Goal: Task Accomplishment & Management: Use online tool/utility

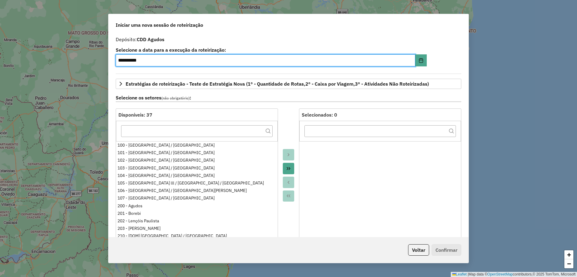
select select "*"
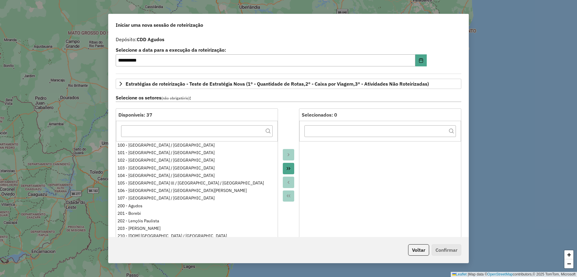
scroll to position [150, 0]
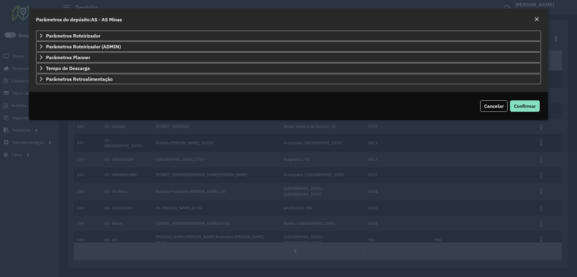
click at [537, 18] on em "Close" at bounding box center [536, 19] width 5 height 5
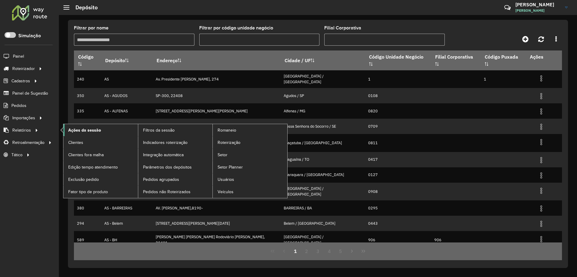
click at [91, 126] on link "Ações da sessão" at bounding box center [100, 130] width 75 height 12
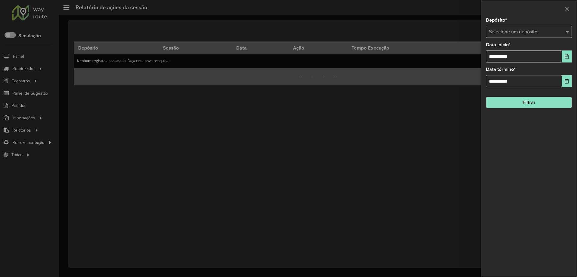
click at [519, 32] on input "text" at bounding box center [523, 32] width 68 height 7
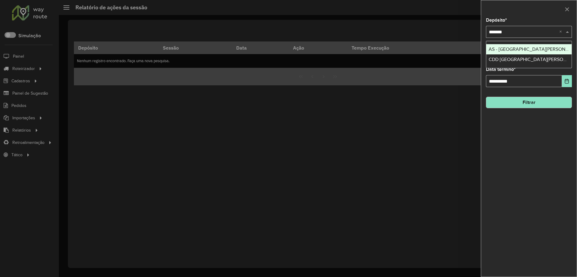
type input "********"
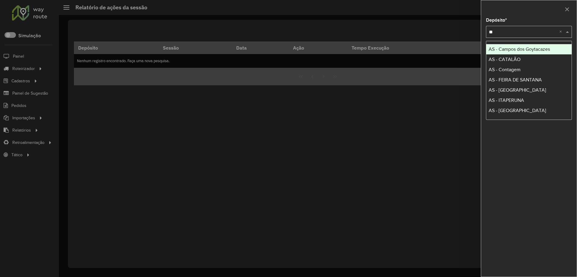
type input "***"
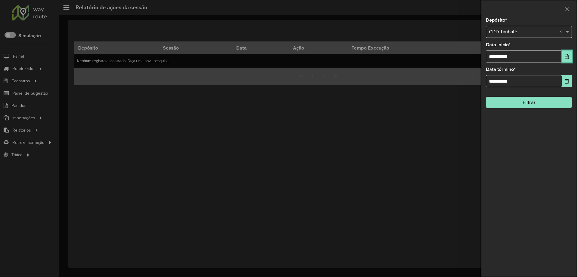
click at [567, 59] on icon "Choose Date" at bounding box center [567, 56] width 4 height 5
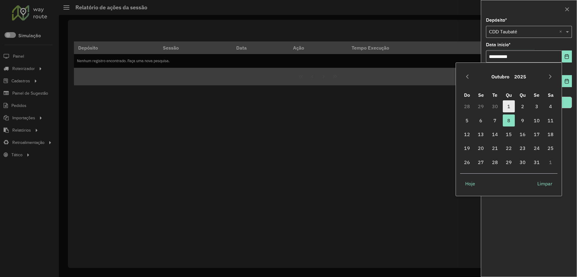
click at [513, 104] on span "1" at bounding box center [509, 106] width 12 height 12
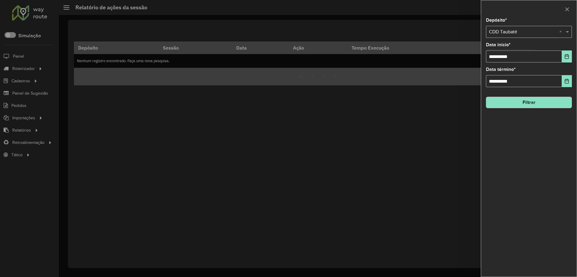
click at [527, 98] on button "Filtrar" at bounding box center [529, 102] width 86 height 11
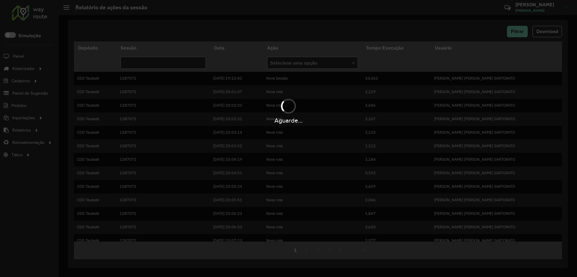
click at [522, 34] on div "Aguarde..." at bounding box center [288, 138] width 577 height 277
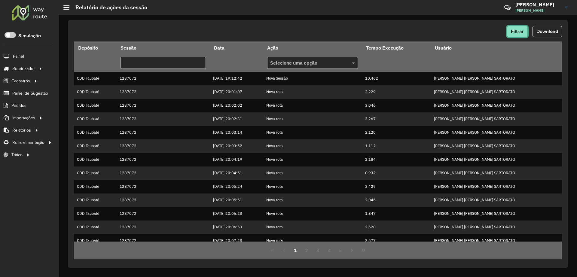
click at [519, 32] on span "Filtrar" at bounding box center [517, 31] width 13 height 5
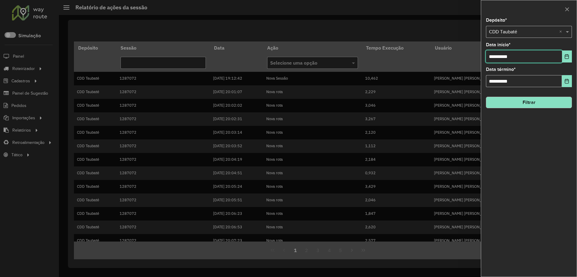
click at [560, 56] on input "**********" at bounding box center [524, 57] width 76 height 12
drag, startPoint x: 565, startPoint y: 56, endPoint x: 565, endPoint y: 61, distance: 5.1
click at [566, 56] on icon "Choose Date" at bounding box center [567, 56] width 5 height 5
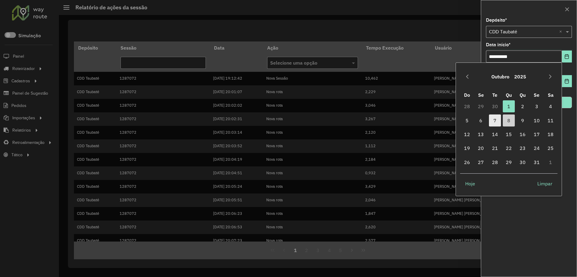
click at [495, 122] on span "7" at bounding box center [495, 121] width 12 height 12
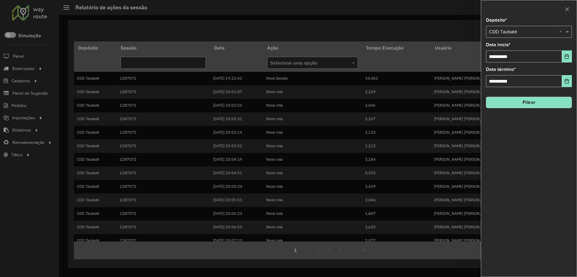
click at [523, 102] on button "Filtrar" at bounding box center [529, 102] width 86 height 11
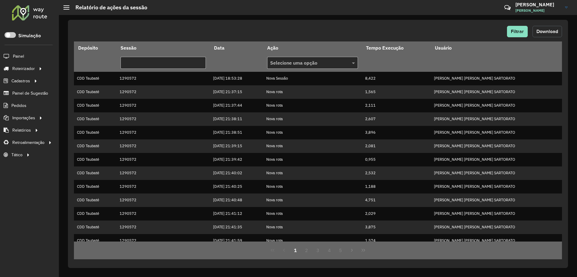
click at [553, 31] on span "Download" at bounding box center [548, 31] width 22 height 5
click at [341, 252] on button "5" at bounding box center [340, 250] width 11 height 11
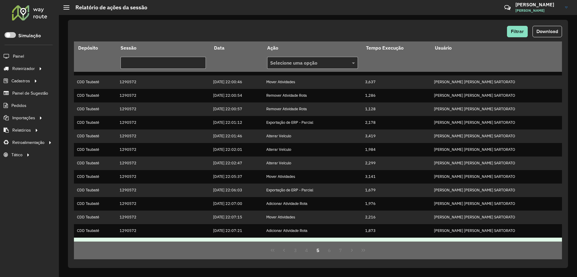
scroll to position [101, 0]
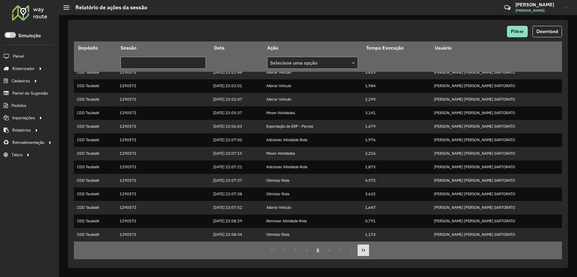
click at [363, 249] on icon "Last Page" at bounding box center [363, 250] width 5 height 5
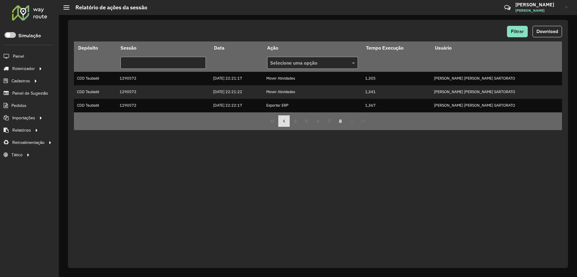
click at [286, 121] on icon "Previous Page" at bounding box center [284, 121] width 5 height 5
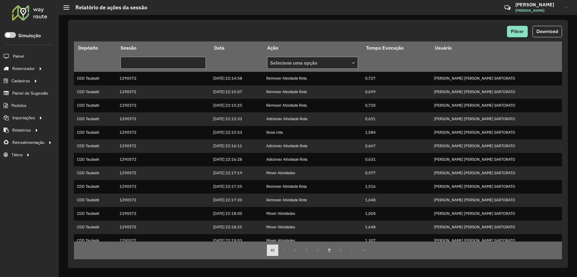
click at [276, 250] on button "First Page" at bounding box center [272, 250] width 11 height 11
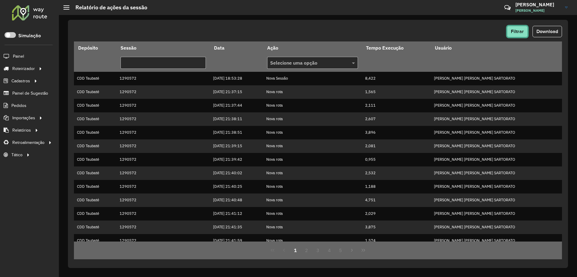
click at [516, 29] on span "Filtrar" at bounding box center [517, 31] width 13 height 5
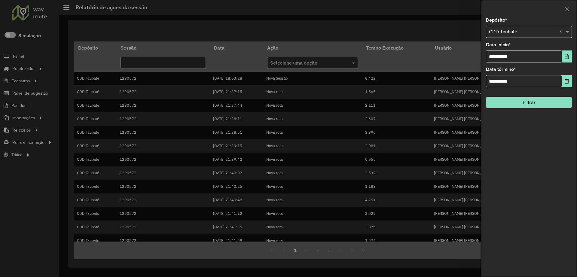
click at [523, 29] on input "text" at bounding box center [523, 32] width 68 height 7
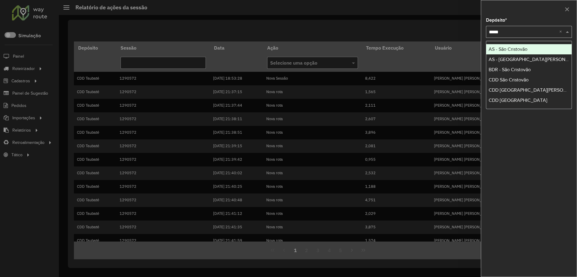
type input "******"
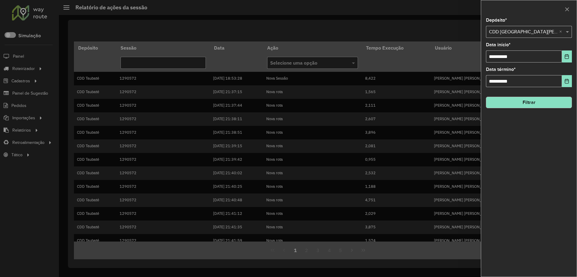
click at [536, 105] on button "Filtrar" at bounding box center [529, 102] width 86 height 11
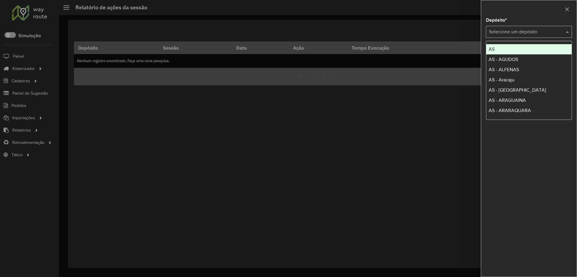
click at [506, 32] on input "text" at bounding box center [523, 32] width 68 height 7
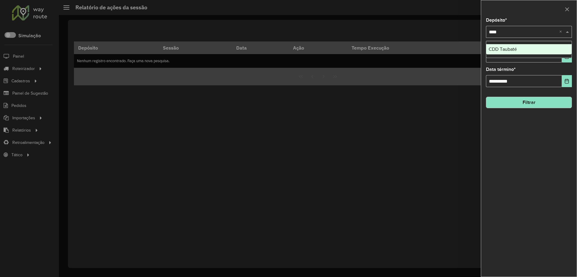
type input "*****"
click at [529, 106] on button "Filtrar" at bounding box center [529, 102] width 86 height 11
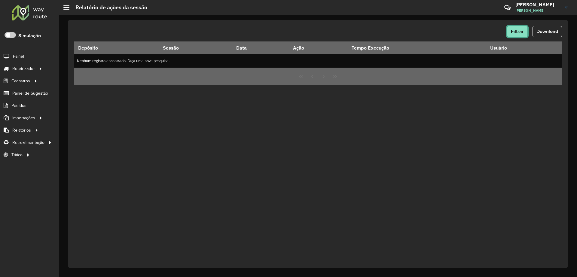
click at [516, 30] on span "Filtrar" at bounding box center [517, 31] width 13 height 5
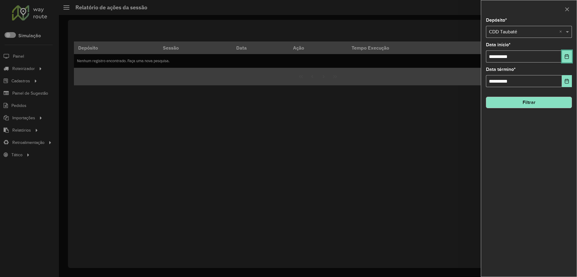
click at [566, 52] on button "Choose Date" at bounding box center [567, 57] width 10 height 12
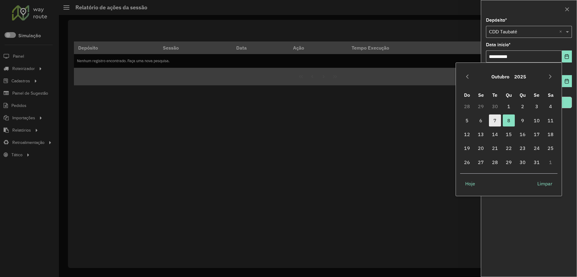
click at [495, 122] on span "7" at bounding box center [495, 121] width 12 height 12
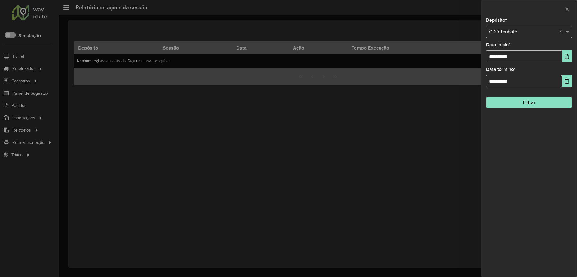
click at [513, 100] on button "Filtrar" at bounding box center [529, 102] width 86 height 11
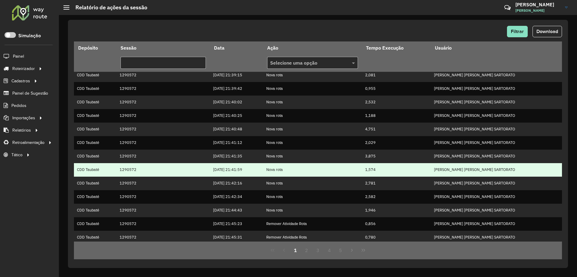
scroll to position [101, 0]
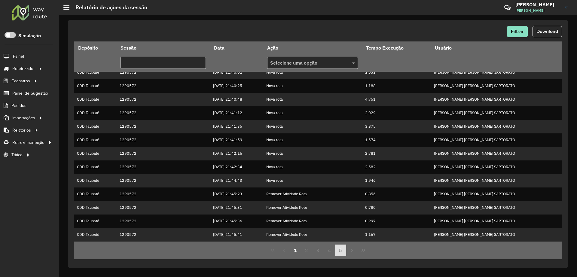
click at [340, 252] on button "5" at bounding box center [340, 250] width 11 height 11
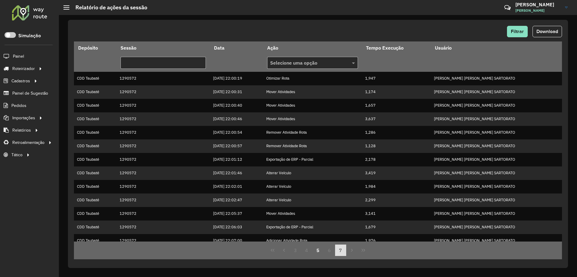
click at [344, 253] on button "7" at bounding box center [340, 250] width 11 height 11
click at [344, 253] on button "8" at bounding box center [340, 250] width 11 height 11
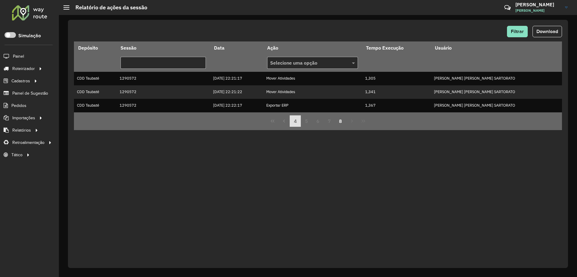
click at [295, 126] on button "4" at bounding box center [295, 120] width 11 height 11
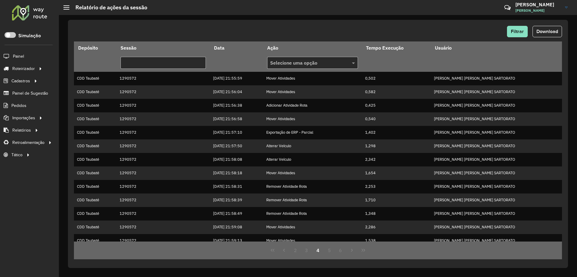
click at [499, 33] on div "Filtrar Download" at bounding box center [318, 31] width 488 height 11
click at [515, 31] on span "Filtrar" at bounding box center [517, 31] width 13 height 5
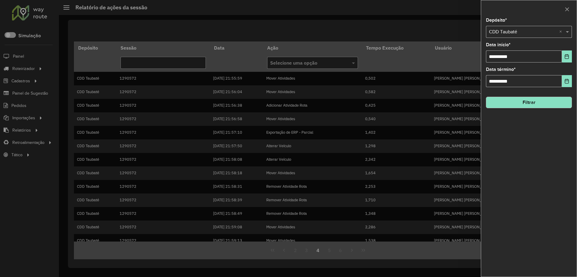
click at [515, 32] on input "text" at bounding box center [523, 32] width 68 height 7
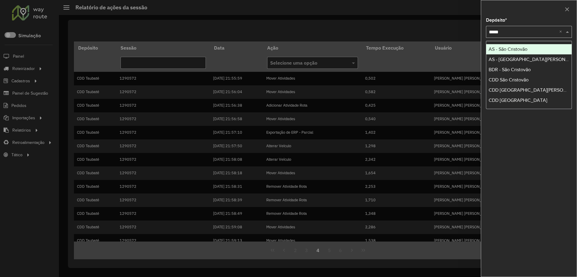
type input "******"
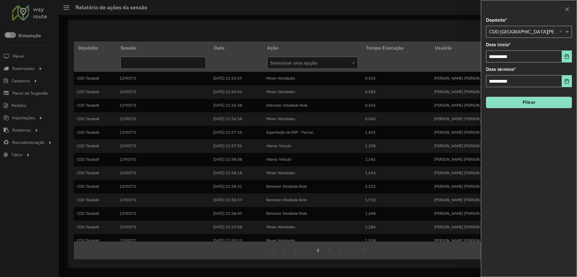
click at [523, 106] on button "Filtrar" at bounding box center [529, 102] width 86 height 11
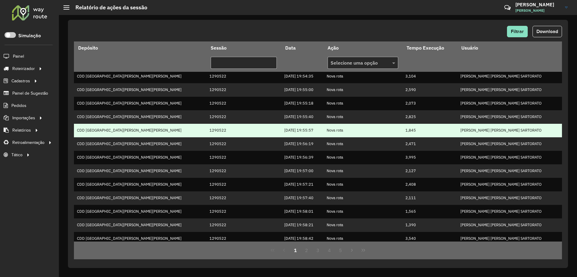
scroll to position [101, 0]
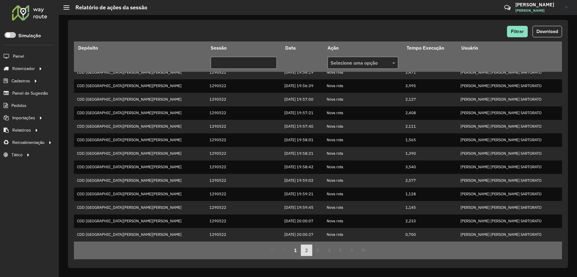
click at [305, 253] on button "2" at bounding box center [306, 250] width 11 height 11
click at [318, 251] on button "3" at bounding box center [317, 250] width 11 height 11
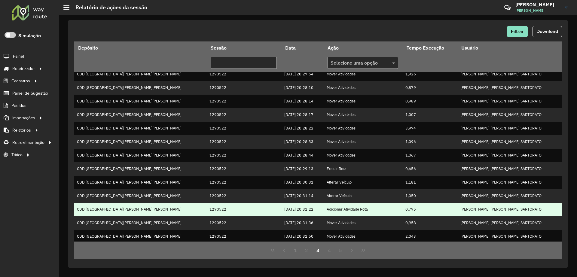
scroll to position [0, 0]
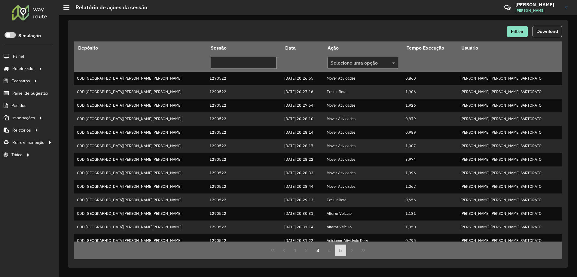
click at [343, 254] on button "5" at bounding box center [340, 250] width 11 height 11
click at [366, 254] on button "Last Page" at bounding box center [363, 250] width 11 height 11
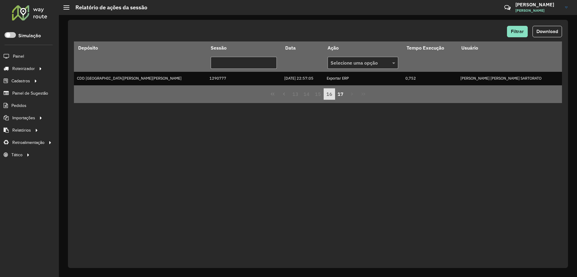
click at [328, 98] on button "16" at bounding box center [329, 93] width 11 height 11
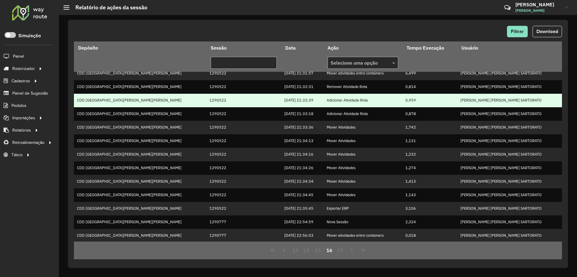
scroll to position [101, 0]
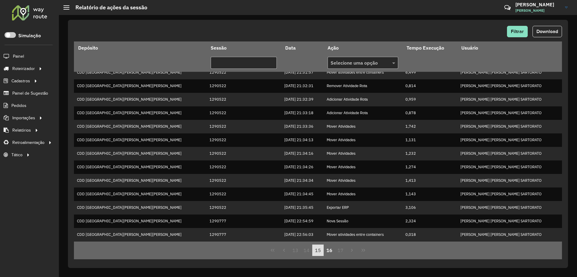
click at [320, 252] on button "15" at bounding box center [317, 250] width 11 height 11
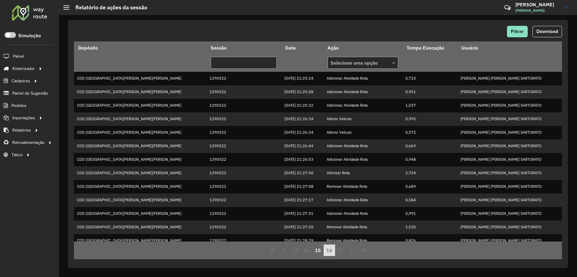
click at [330, 251] on button "16" at bounding box center [329, 250] width 11 height 11
click at [273, 252] on icon "First Page" at bounding box center [272, 250] width 5 height 5
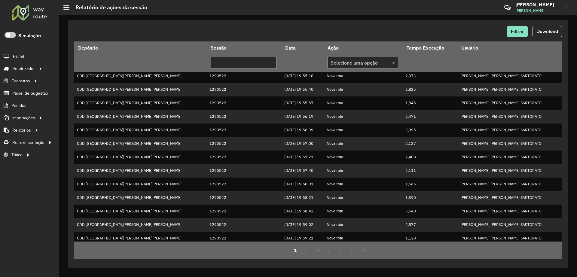
scroll to position [101, 0]
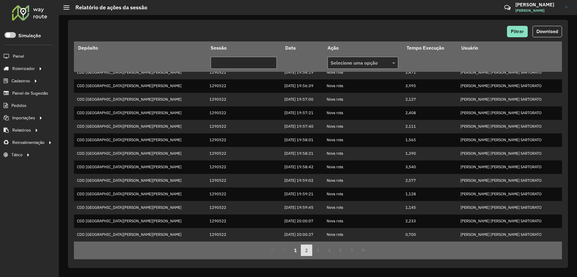
click at [306, 250] on button "2" at bounding box center [306, 250] width 11 height 11
click at [317, 253] on button "3" at bounding box center [317, 250] width 11 height 11
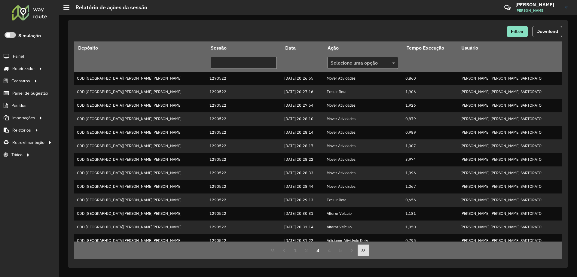
click at [363, 253] on icon "Last Page" at bounding box center [363, 250] width 5 height 5
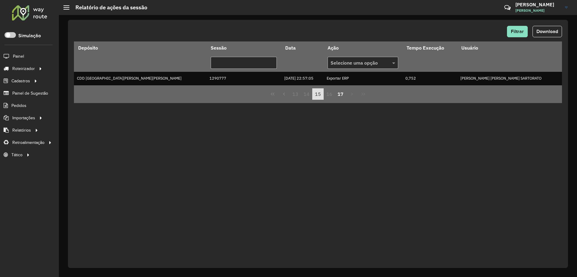
click at [320, 96] on button "15" at bounding box center [317, 93] width 11 height 11
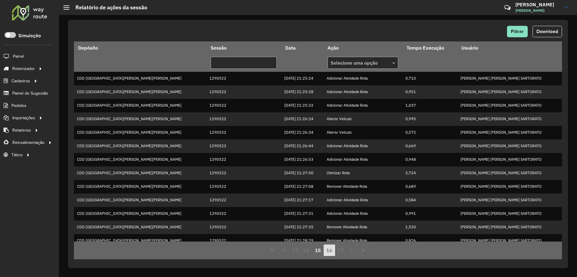
click at [326, 253] on button "16" at bounding box center [329, 250] width 11 height 11
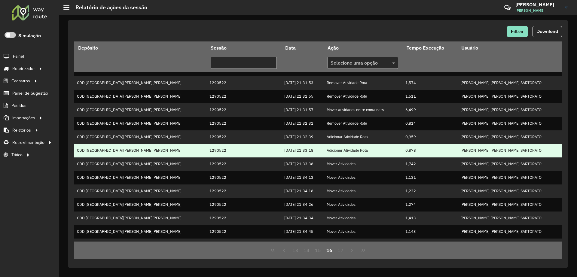
scroll to position [101, 0]
